Goal: Information Seeking & Learning: Compare options

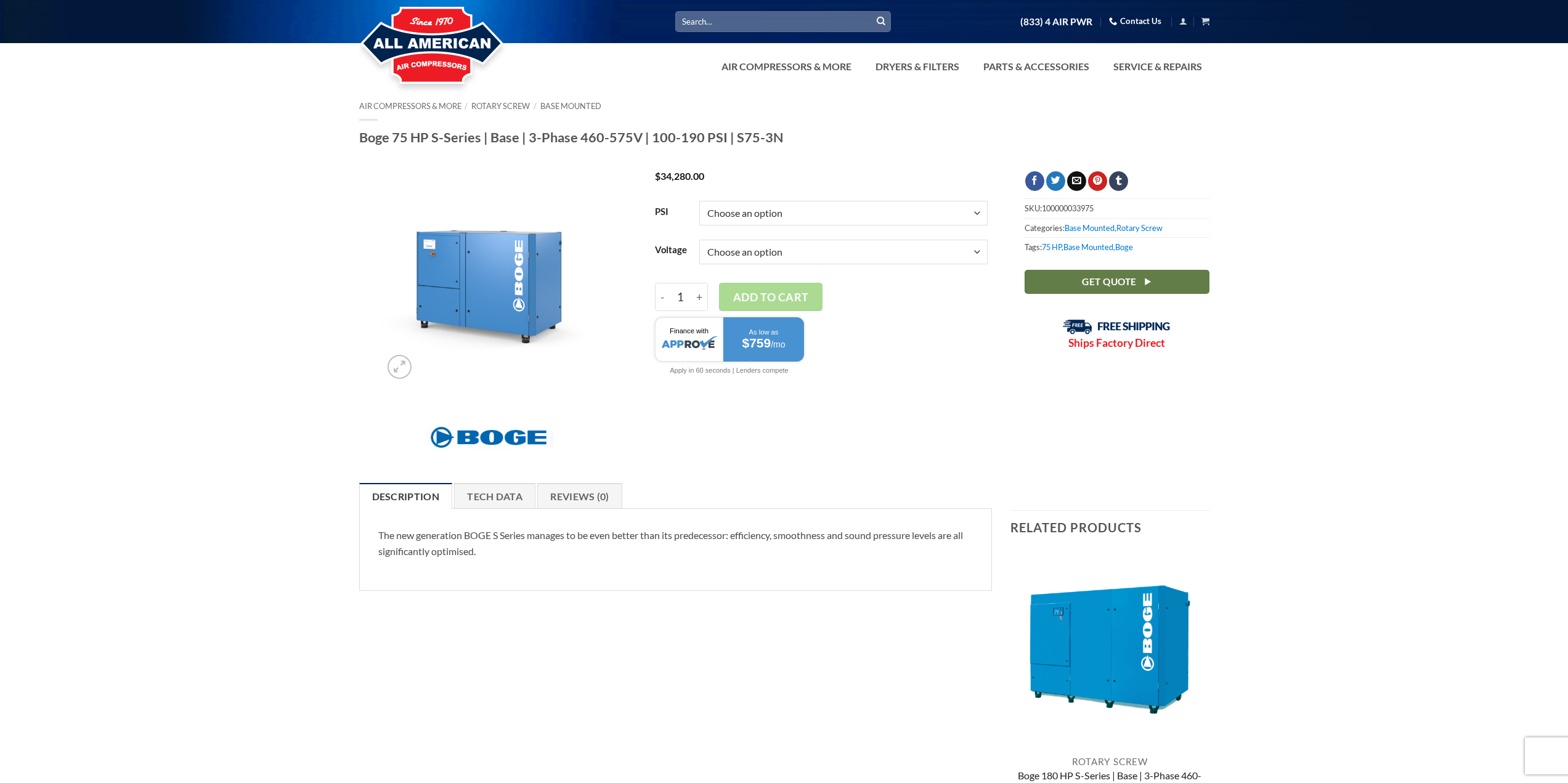
click at [520, 513] on div "The new generation BOGE S Series manages to be even better than its predecessor…" at bounding box center [675, 549] width 634 height 82
click at [496, 490] on link "Tech Data" at bounding box center [494, 496] width 81 height 26
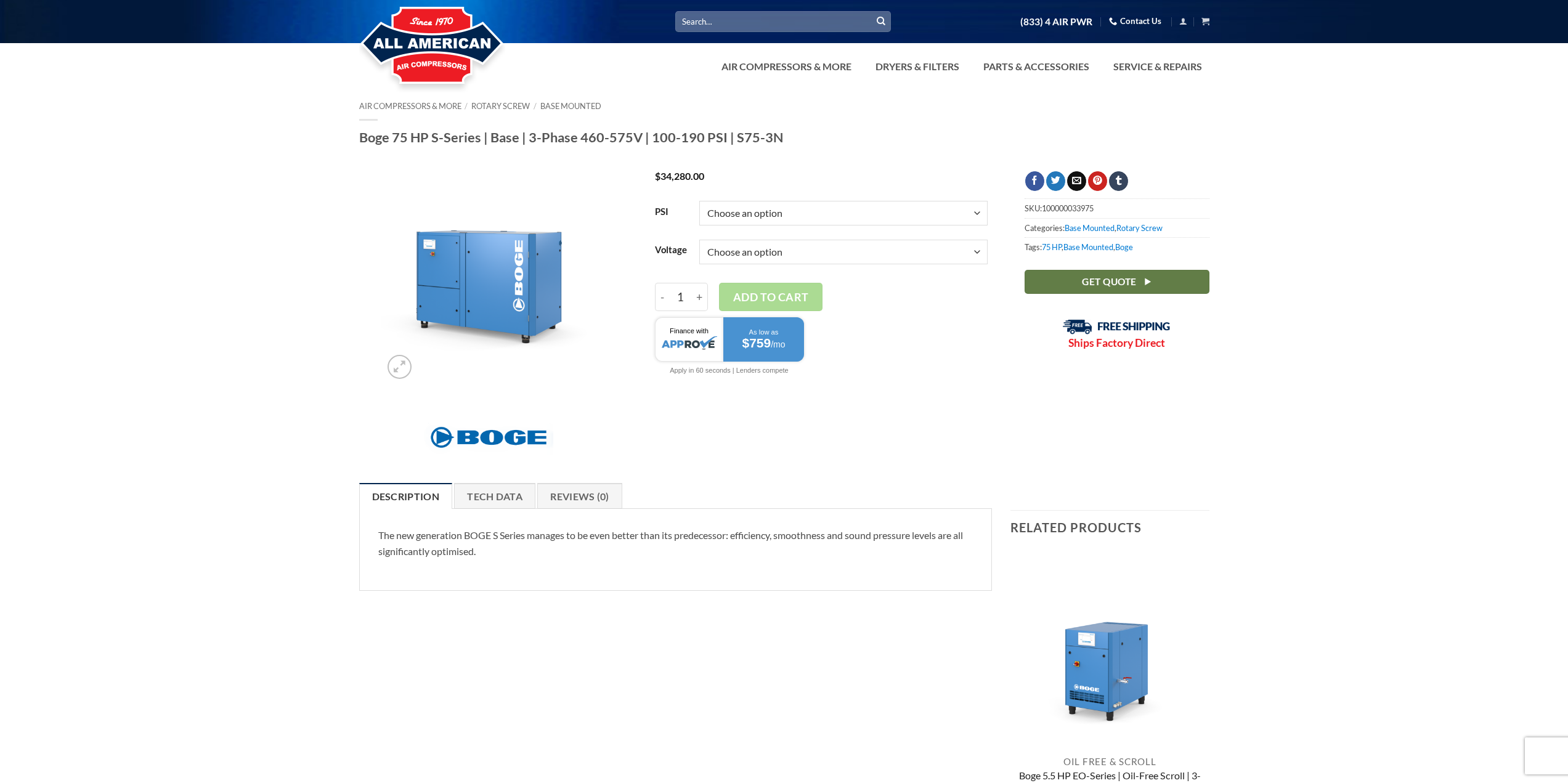
click at [825, 214] on select "Choose an option 100 125 150 190" at bounding box center [843, 213] width 289 height 25
click at [699, 201] on select "Choose an option 100 125 150 190" at bounding box center [843, 213] width 289 height 25
click at [753, 249] on select "Choose an option 3/60/460V 3/60/575V" at bounding box center [843, 252] width 289 height 25
click at [779, 208] on select "Choose an option 100 125 150 190" at bounding box center [843, 213] width 289 height 25
click at [699, 201] on select "Choose an option 100 125 150 190" at bounding box center [843, 213] width 289 height 25
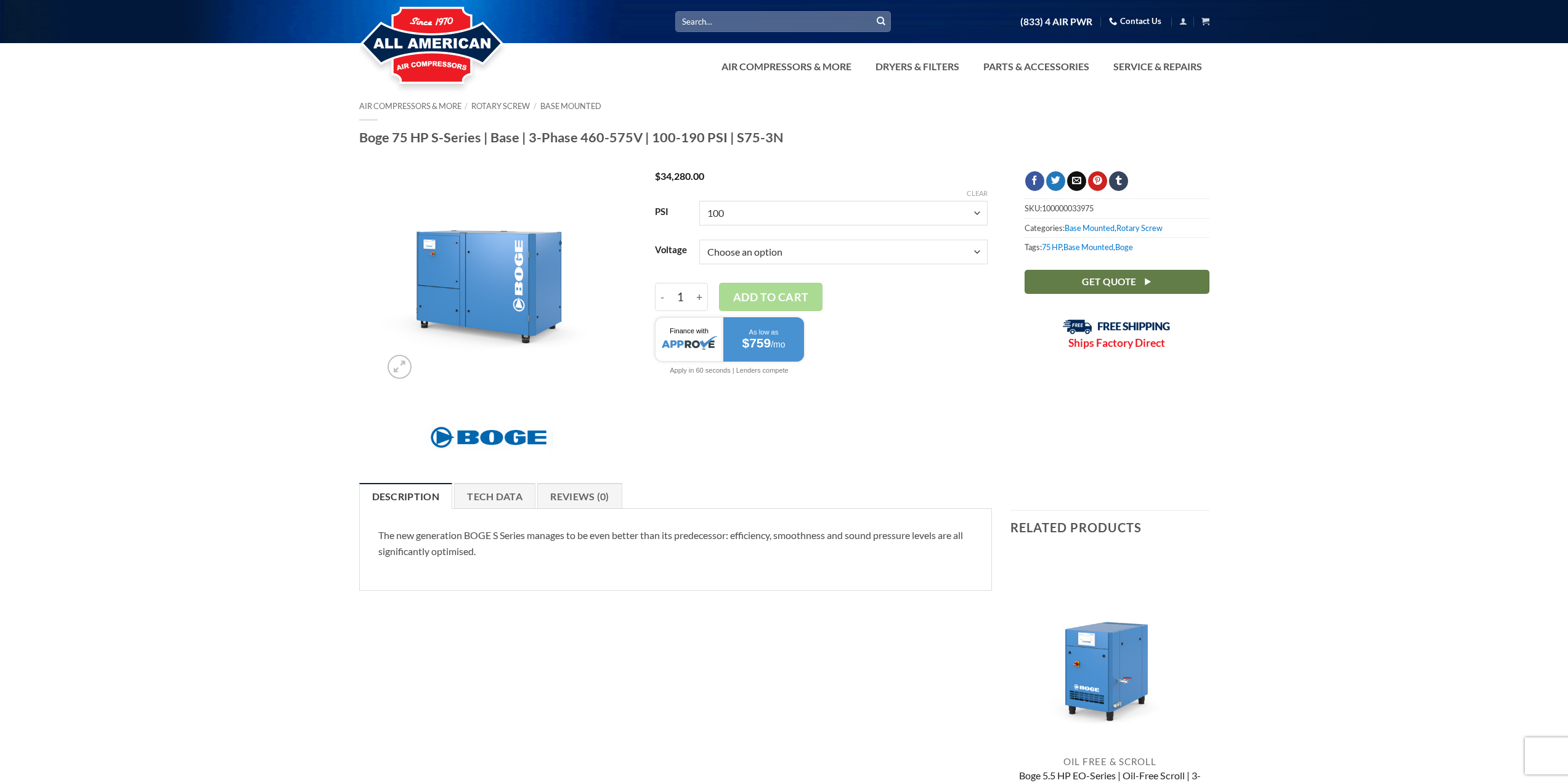
select select "100"
click at [738, 256] on select "Choose an option 3/60/460V 3/60/575V" at bounding box center [843, 252] width 289 height 25
select select "3-60-460v"
click at [699, 240] on select "Choose an option 3/60/460V 3/60/575V" at bounding box center [843, 252] width 289 height 25
select select "100"
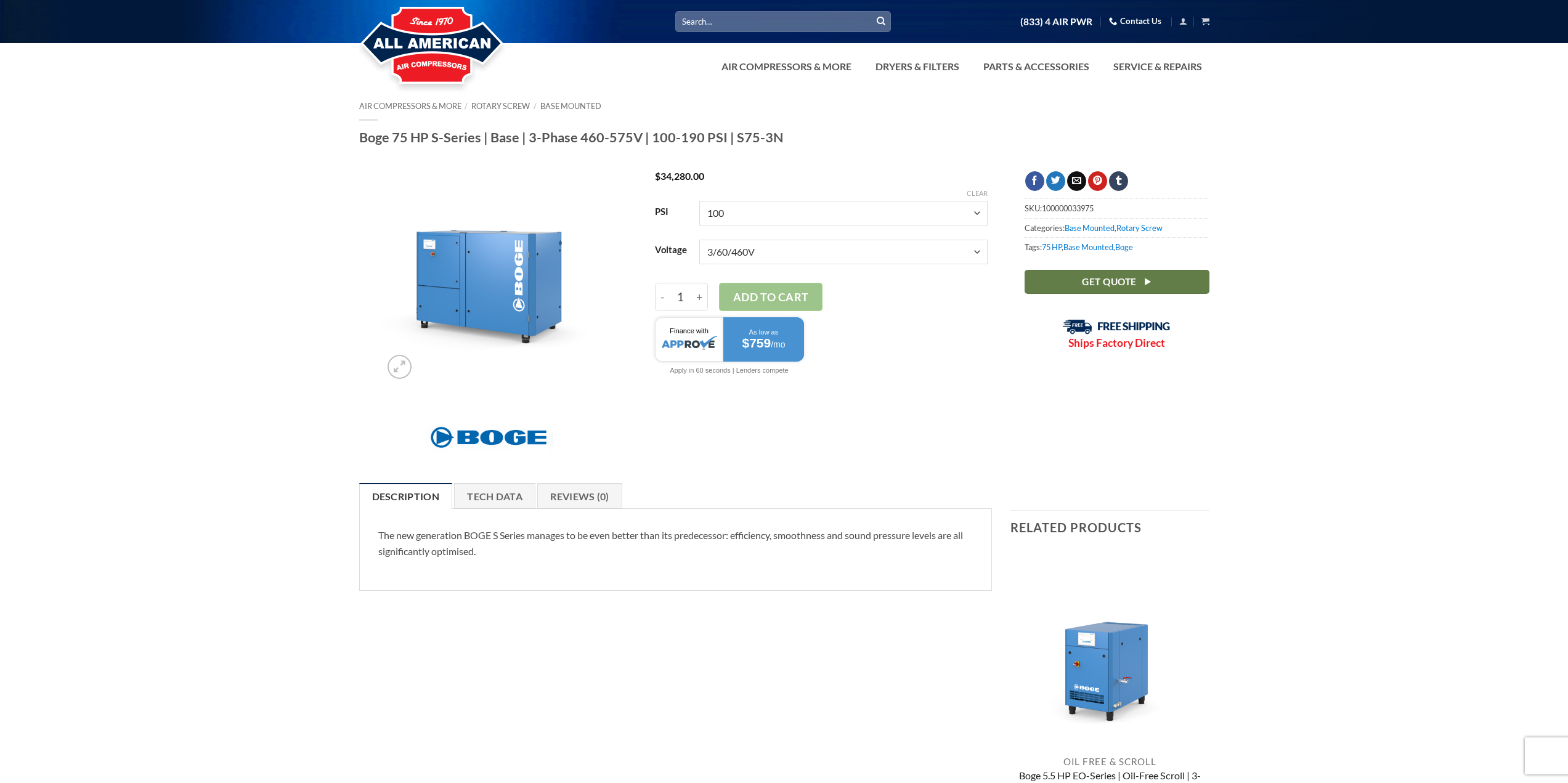
select select "3-60-460v"
click at [488, 498] on link "Tech Data" at bounding box center [494, 496] width 81 height 26
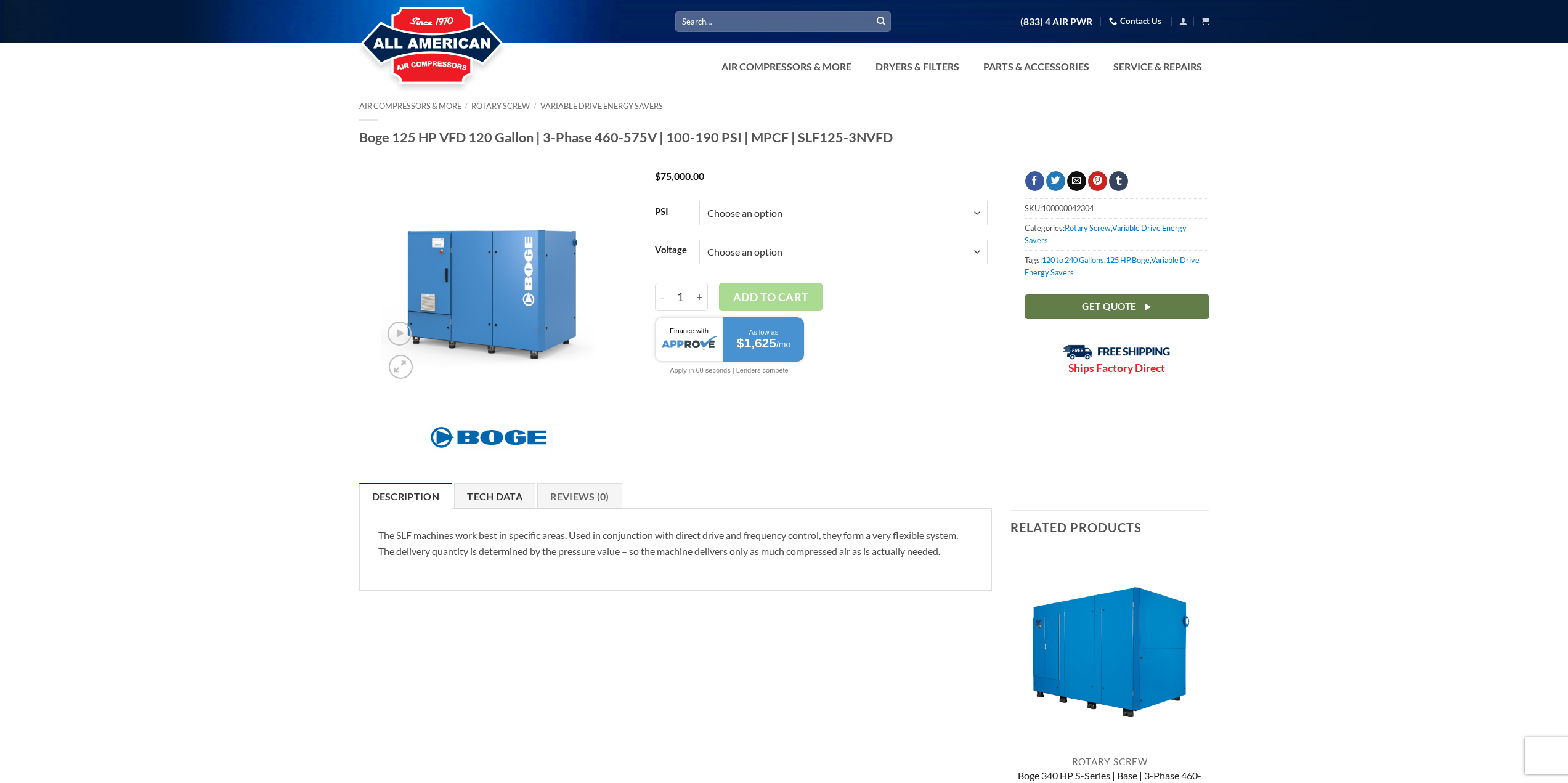
click at [494, 494] on link "Tech Data" at bounding box center [494, 496] width 81 height 26
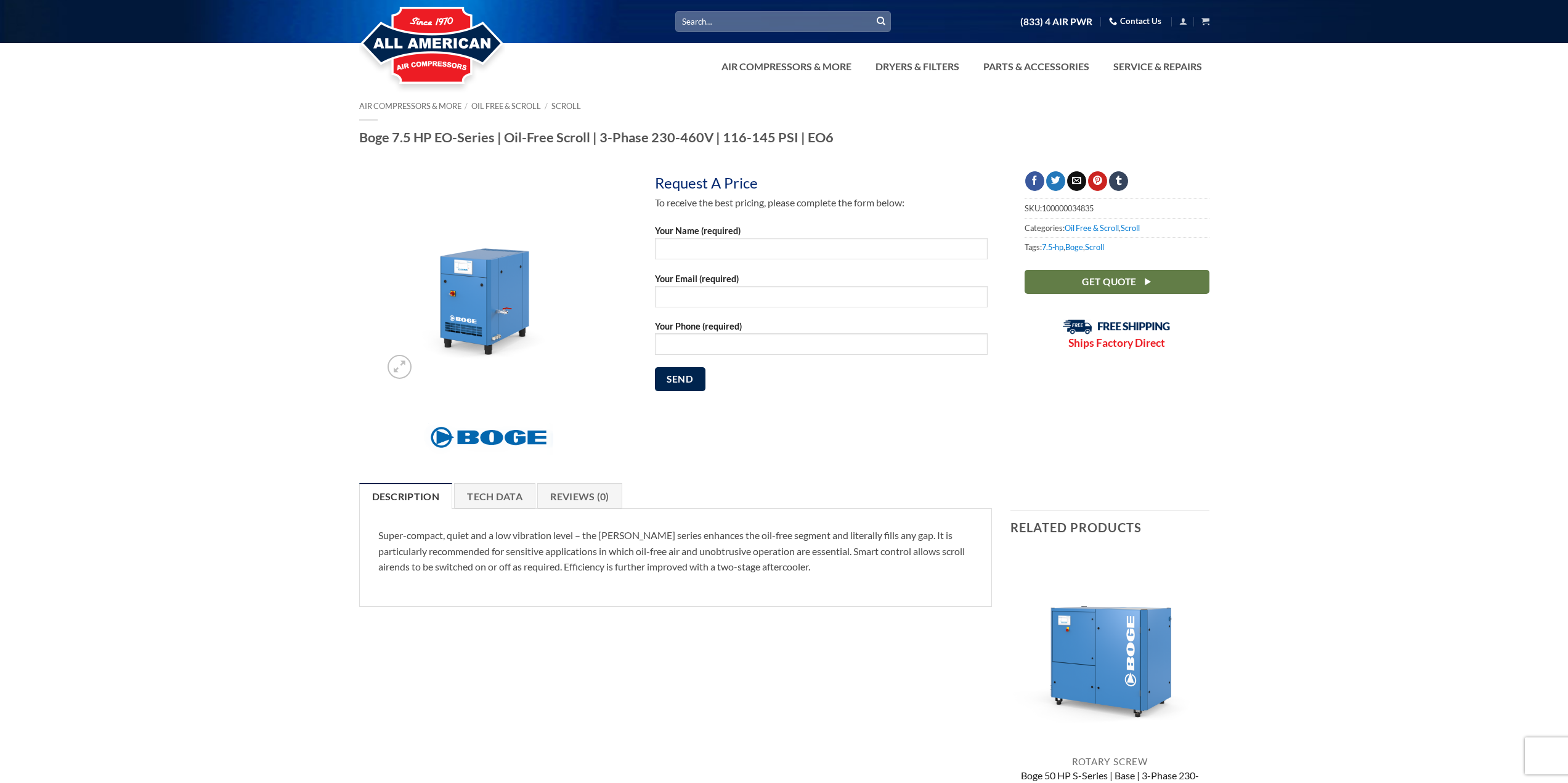
click at [496, 479] on div at bounding box center [784, 476] width 1568 height 12
click at [505, 496] on link "Tech Data" at bounding box center [494, 496] width 81 height 26
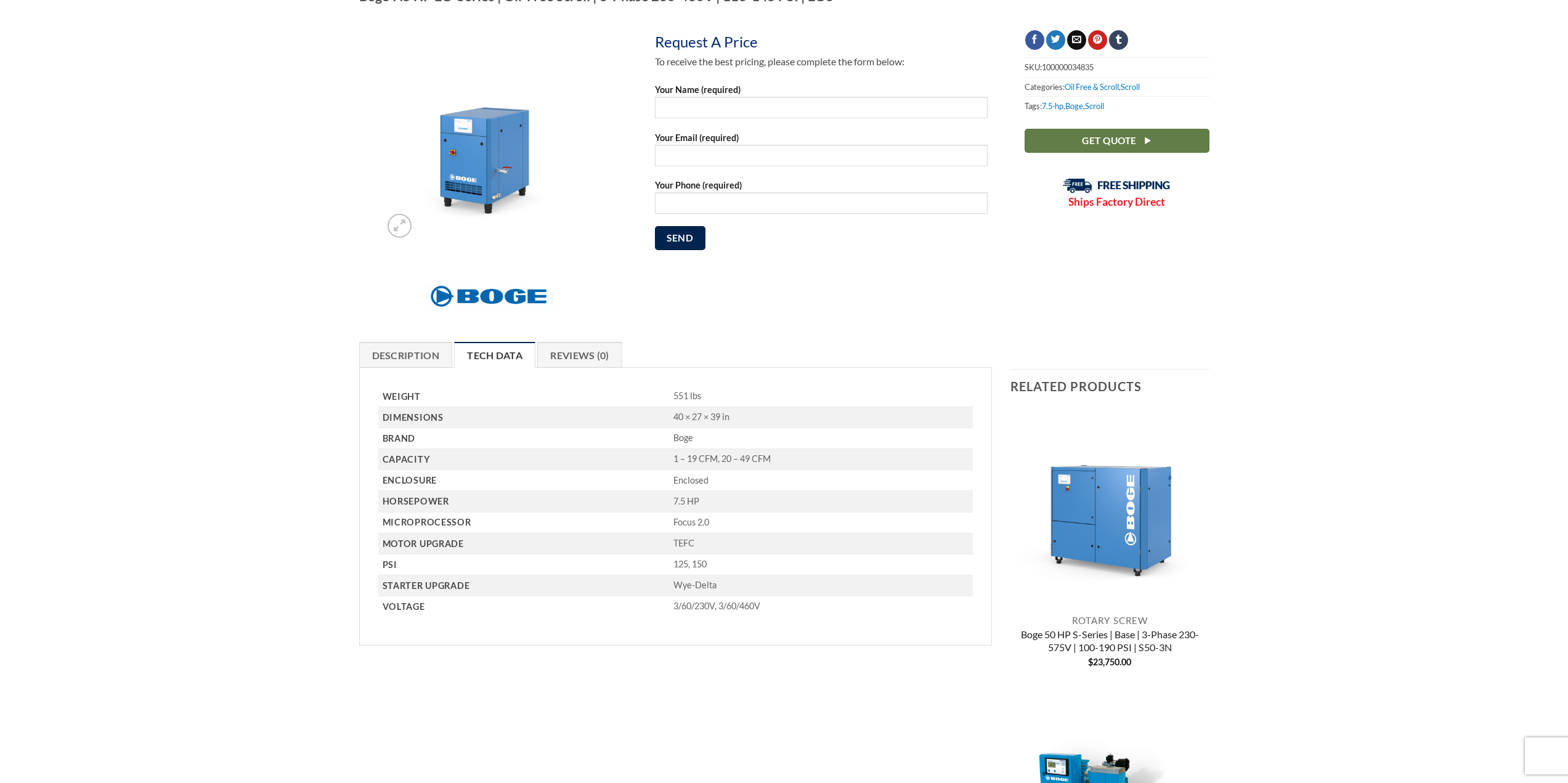
scroll to position [51, 0]
